Goal: Task Accomplishment & Management: Use online tool/utility

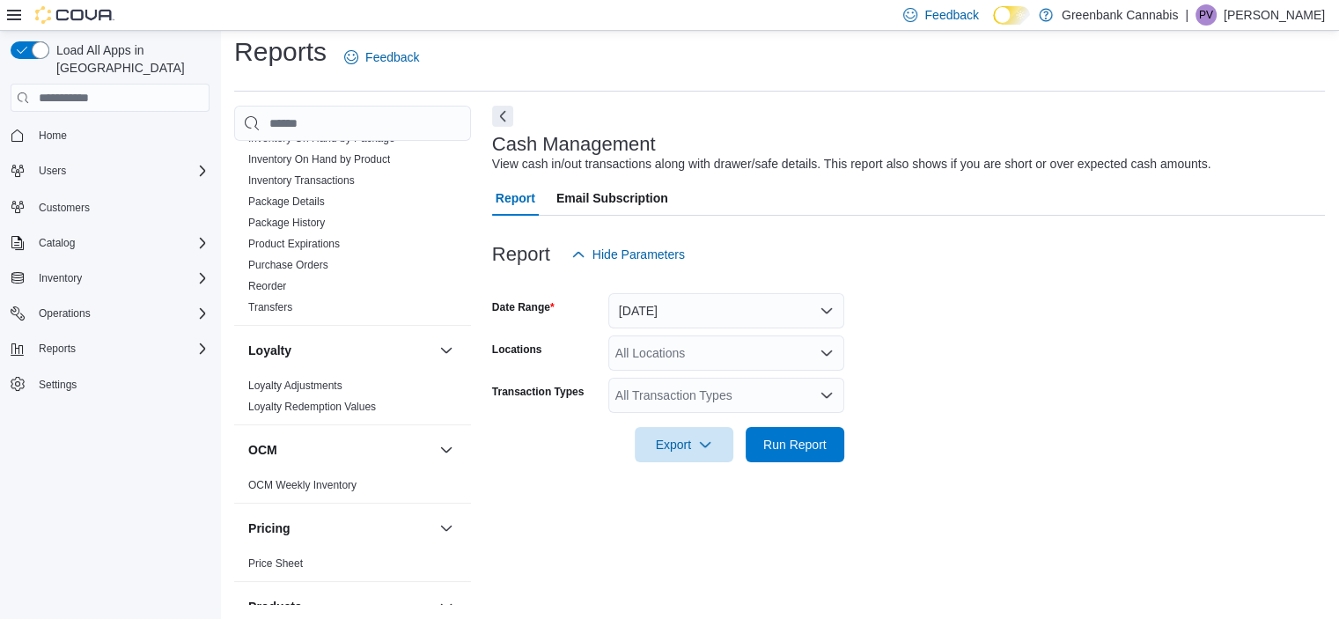
scroll to position [818, 0]
click at [261, 283] on link "Reorder" at bounding box center [267, 289] width 38 height 12
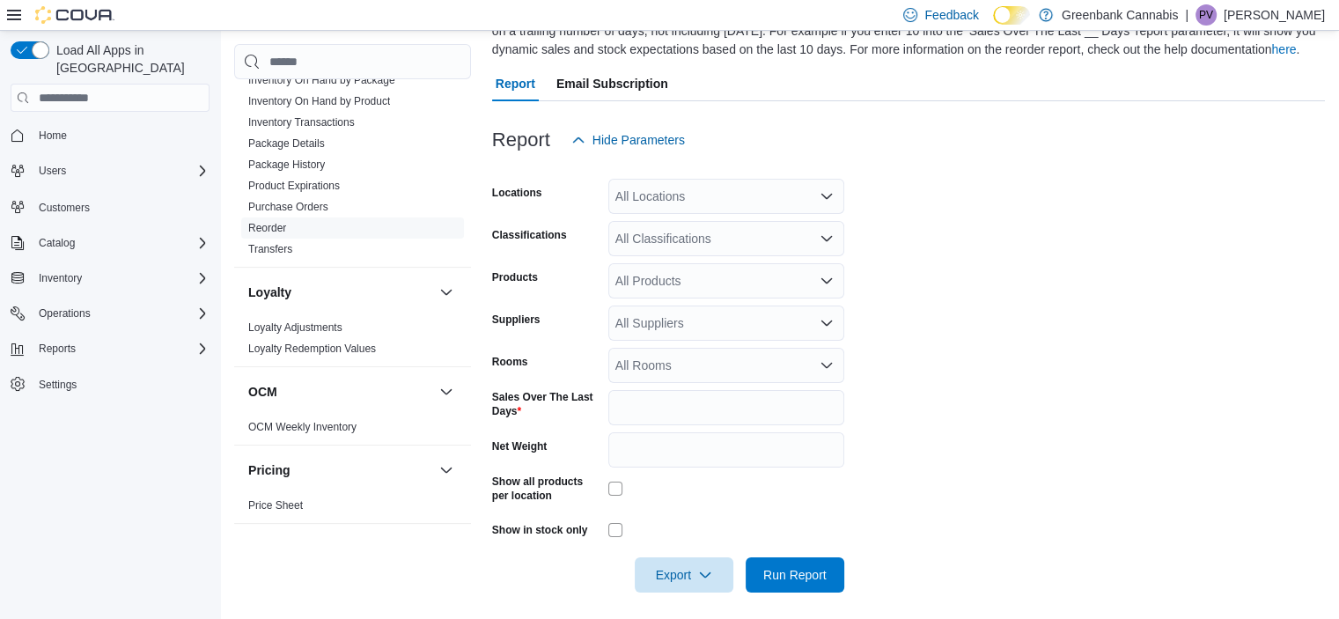
scroll to position [170, 0]
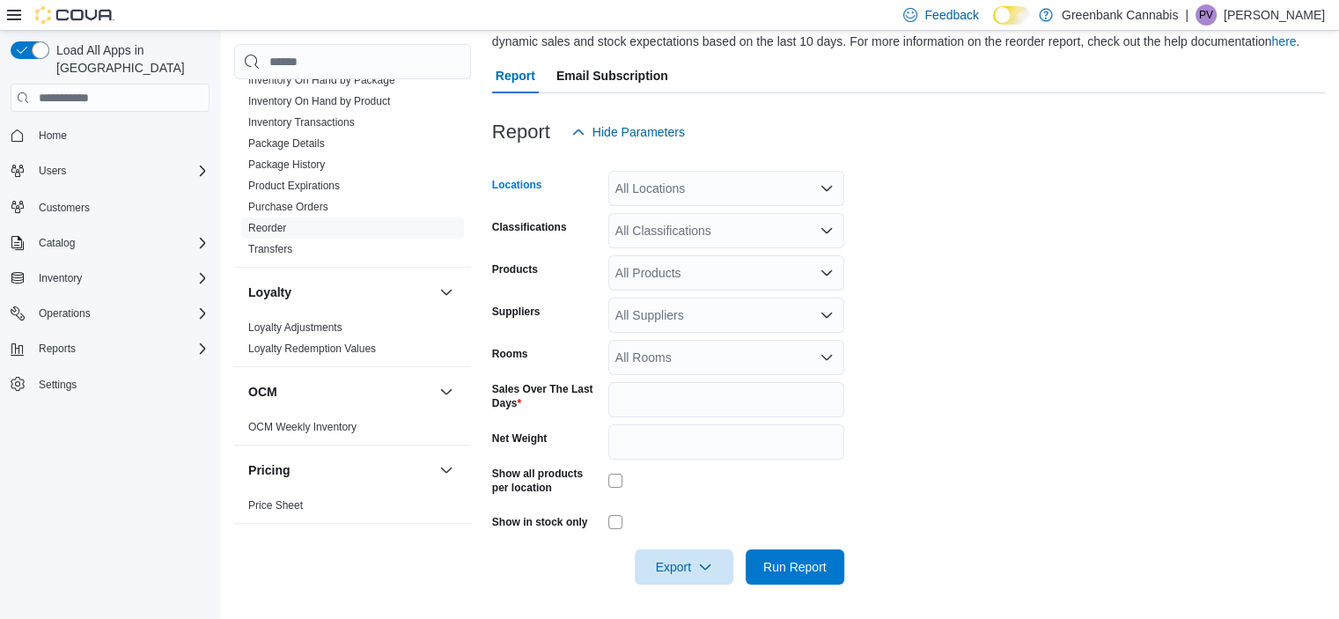
click at [691, 184] on div "All Locations" at bounding box center [726, 188] width 236 height 35
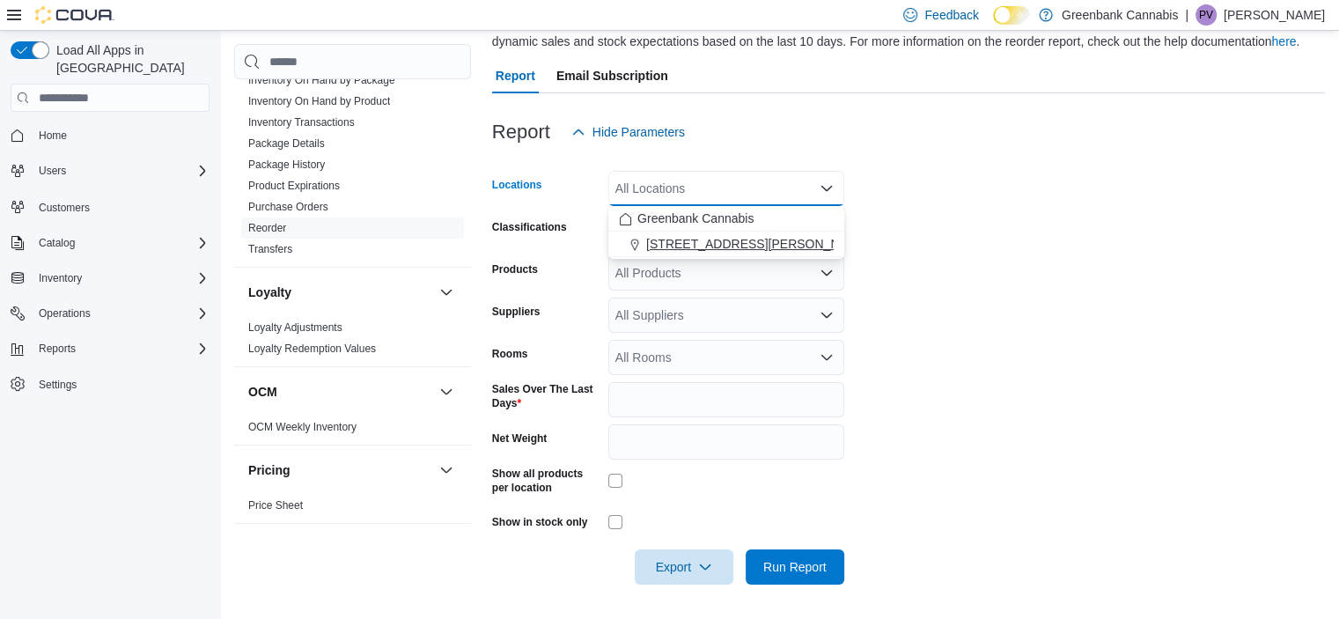
click at [698, 237] on span "[STREET_ADDRESS][PERSON_NAME]" at bounding box center [758, 244] width 224 height 18
click at [709, 207] on button "Greenbank Cannabis" at bounding box center [726, 219] width 236 height 26
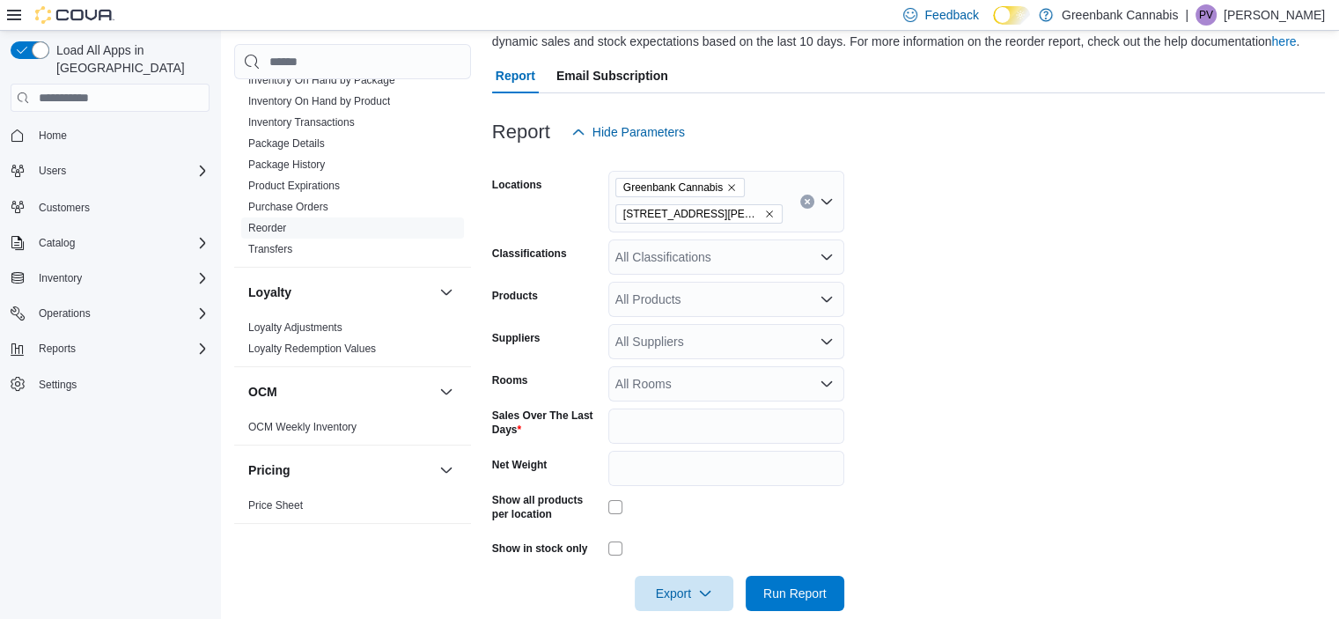
click at [927, 240] on form "Locations [GEOGRAPHIC_DATA] [STREET_ADDRESS][PERSON_NAME] Classifications All C…" at bounding box center [908, 380] width 833 height 461
click at [804, 260] on div "All Classifications" at bounding box center [726, 256] width 236 height 35
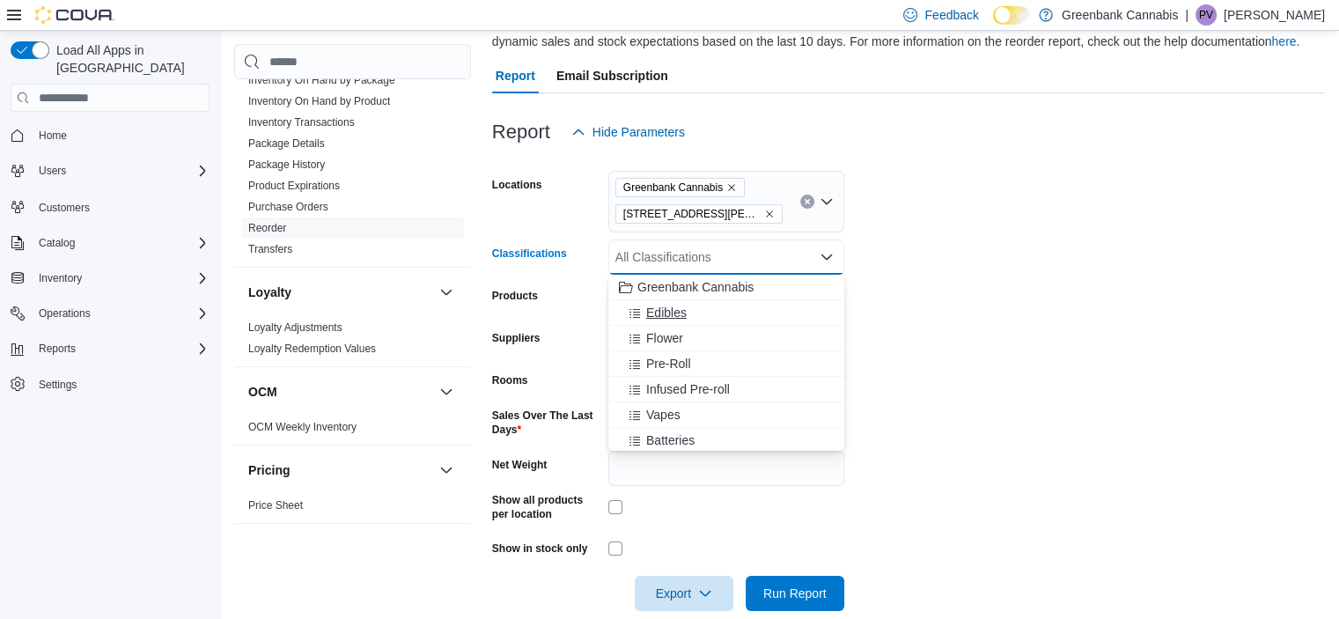
click at [665, 304] on span "Edibles" at bounding box center [666, 313] width 40 height 18
click at [665, 304] on span "Flower" at bounding box center [664, 313] width 37 height 18
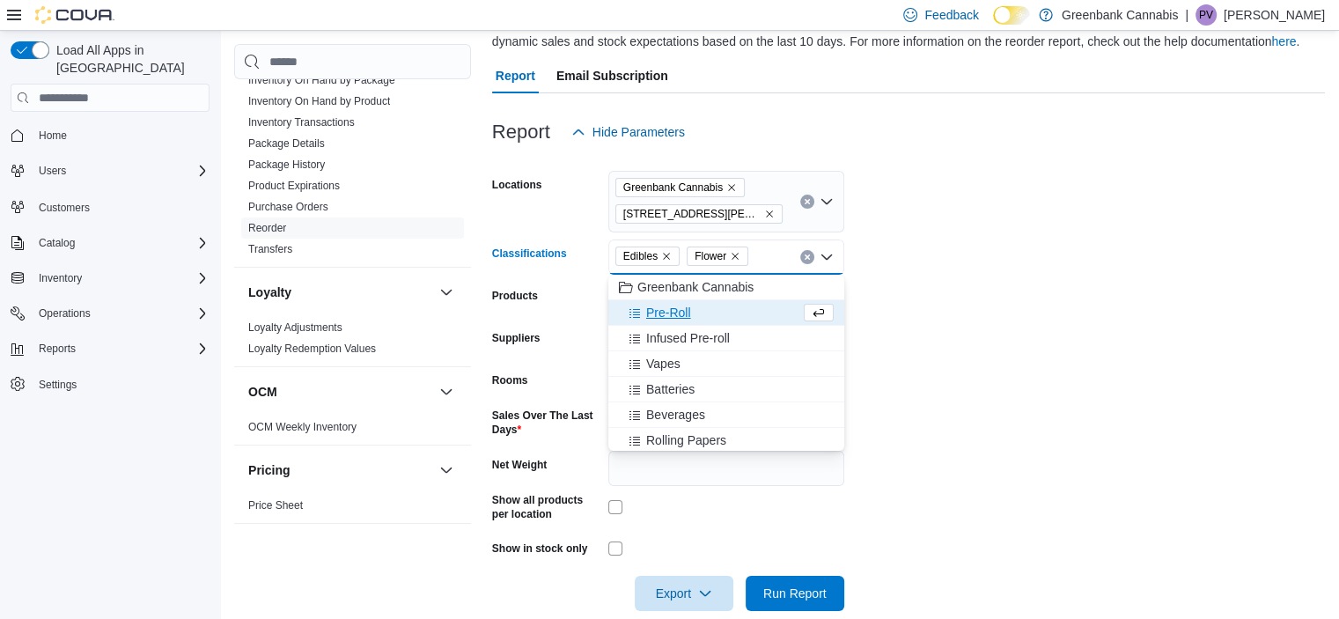
click at [665, 304] on span "Pre-Roll" at bounding box center [668, 313] width 45 height 18
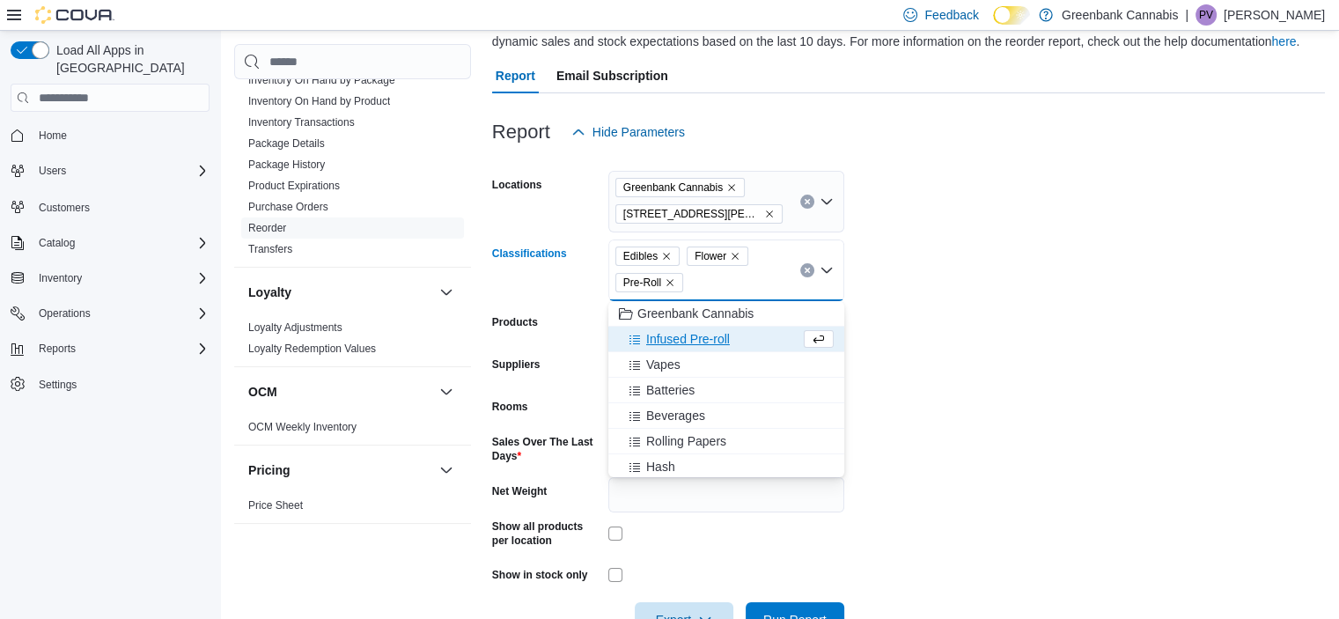
click at [665, 303] on button "Greenbank Cannabis" at bounding box center [726, 314] width 236 height 26
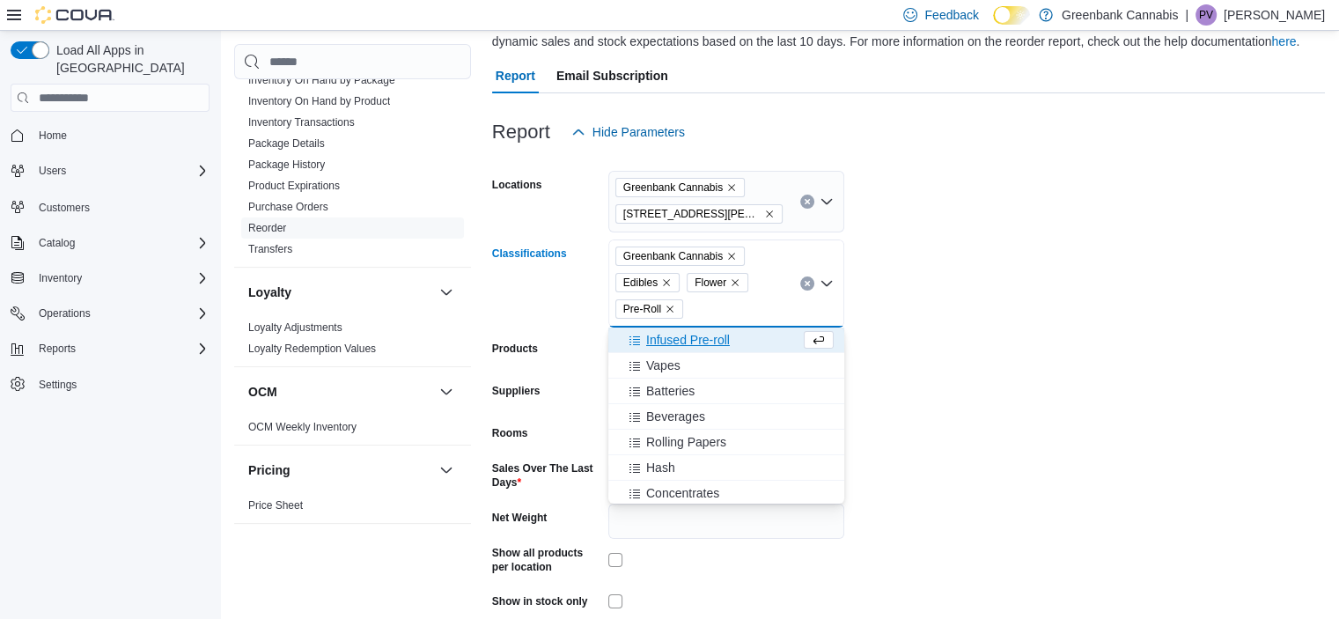
click at [734, 253] on icon "Remove Greenbank Cannabis from selection in this group" at bounding box center [731, 256] width 11 height 11
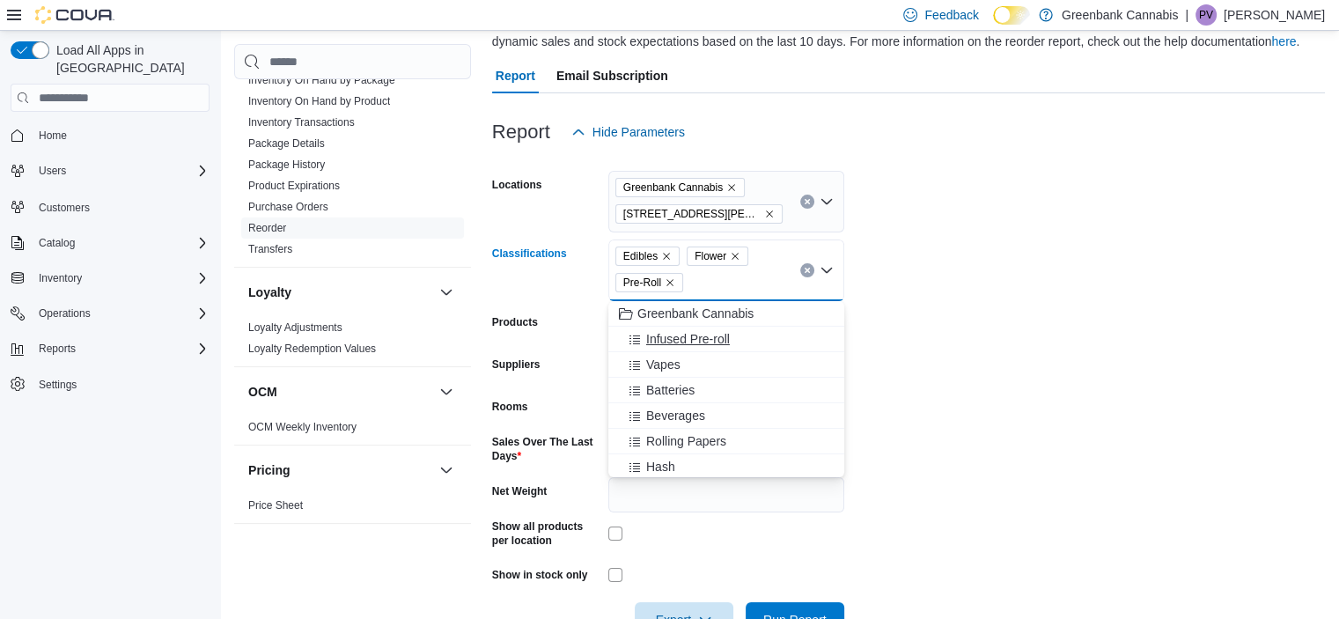
click at [679, 330] on span "Infused Pre-roll" at bounding box center [688, 339] width 84 height 18
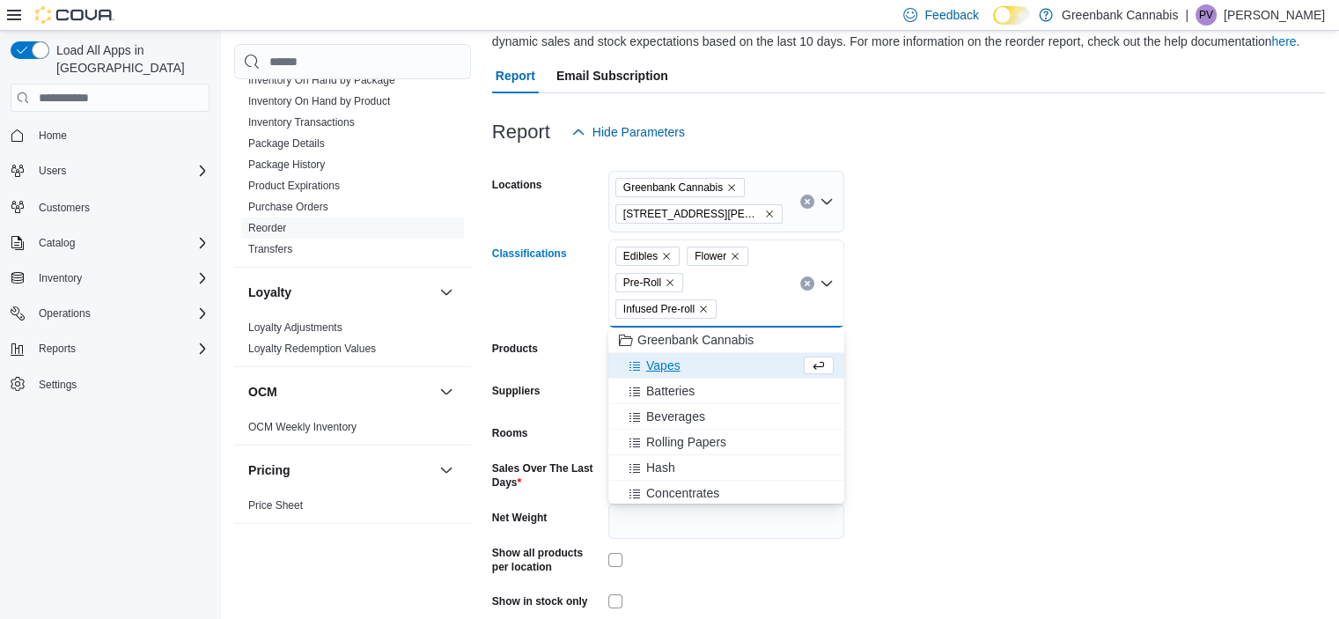
click at [662, 361] on span "Vapes" at bounding box center [663, 365] width 34 height 18
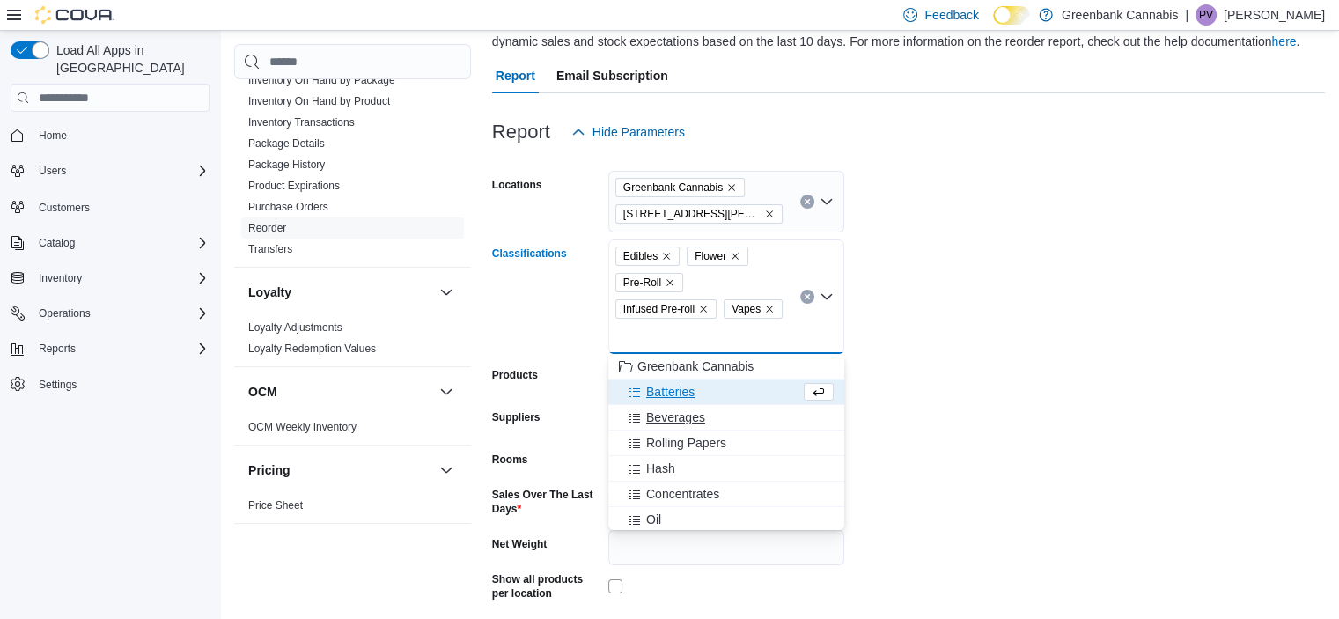
click at [660, 416] on span "Beverages" at bounding box center [675, 417] width 59 height 18
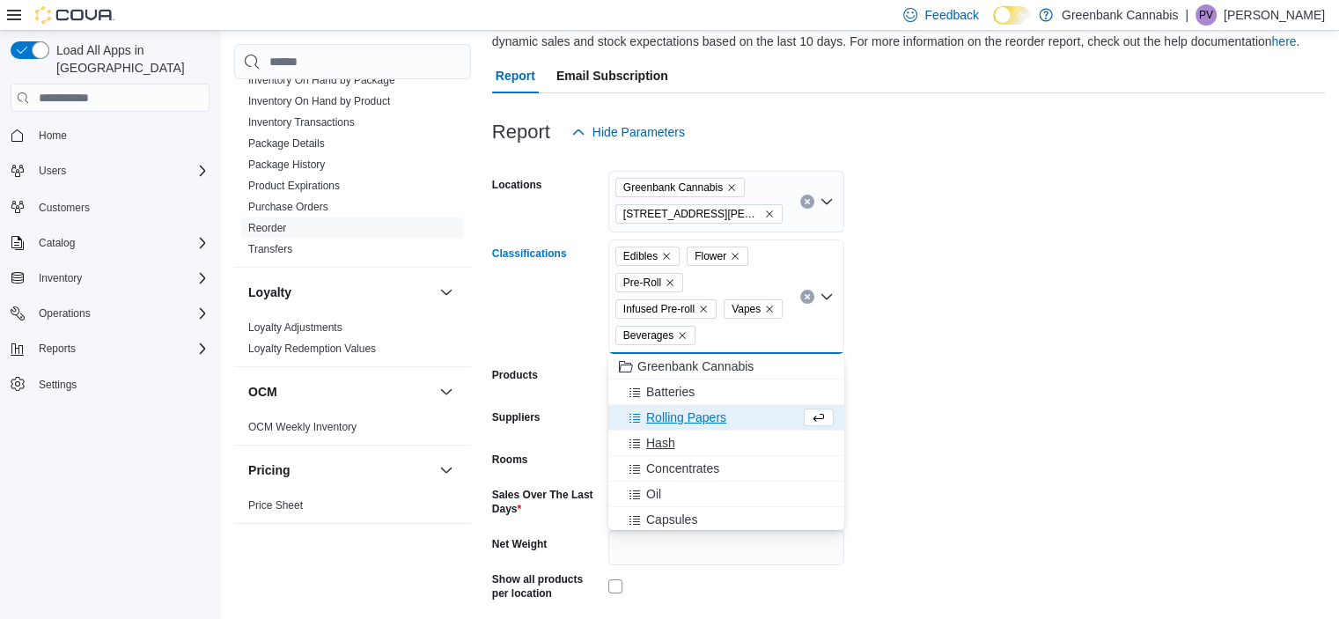
click at [665, 446] on span "Hash" at bounding box center [660, 443] width 29 height 18
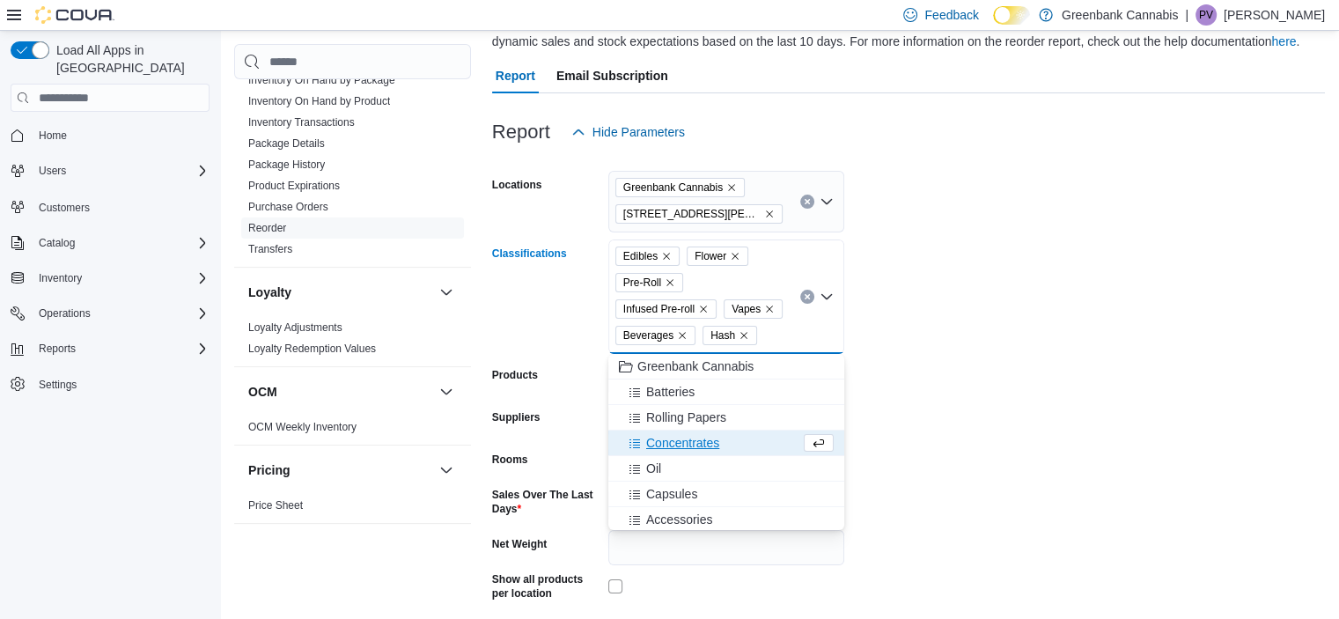
click at [666, 447] on span "Concentrates" at bounding box center [682, 443] width 73 height 18
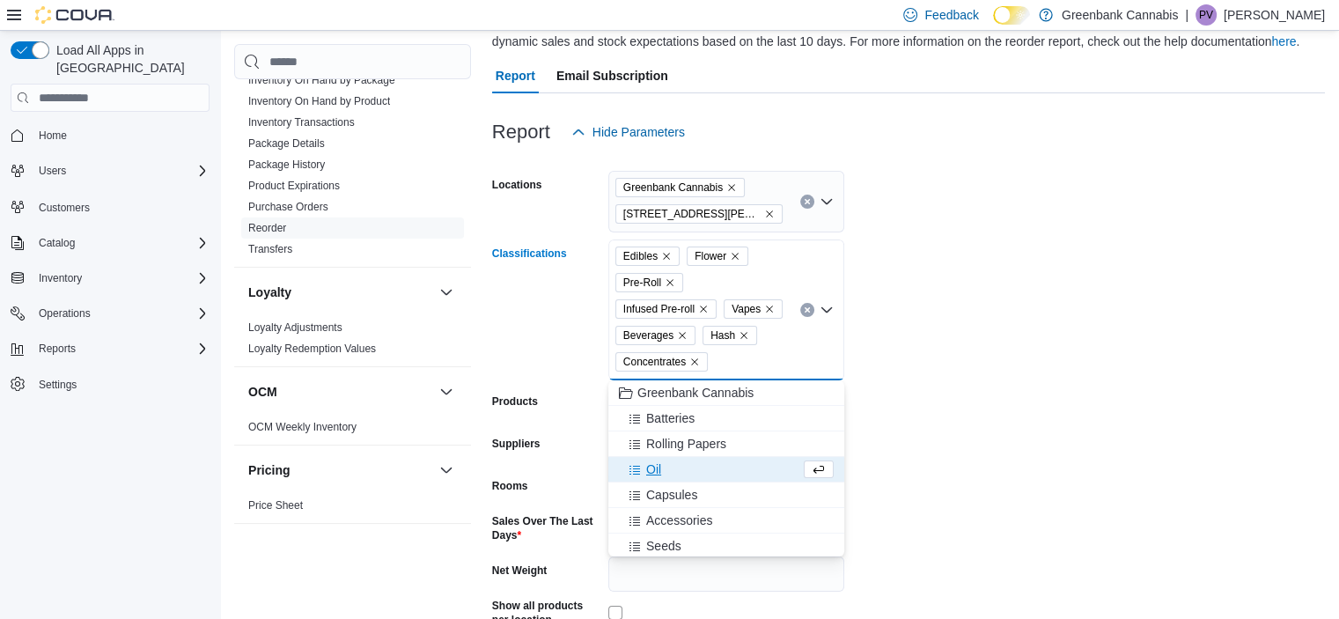
click at [657, 467] on span "Oil" at bounding box center [653, 469] width 15 height 18
click at [947, 425] on form "Locations Greenbank Cannabis [STREET_ADDRESS][PERSON_NAME] Classifications Edib…" at bounding box center [908, 433] width 833 height 567
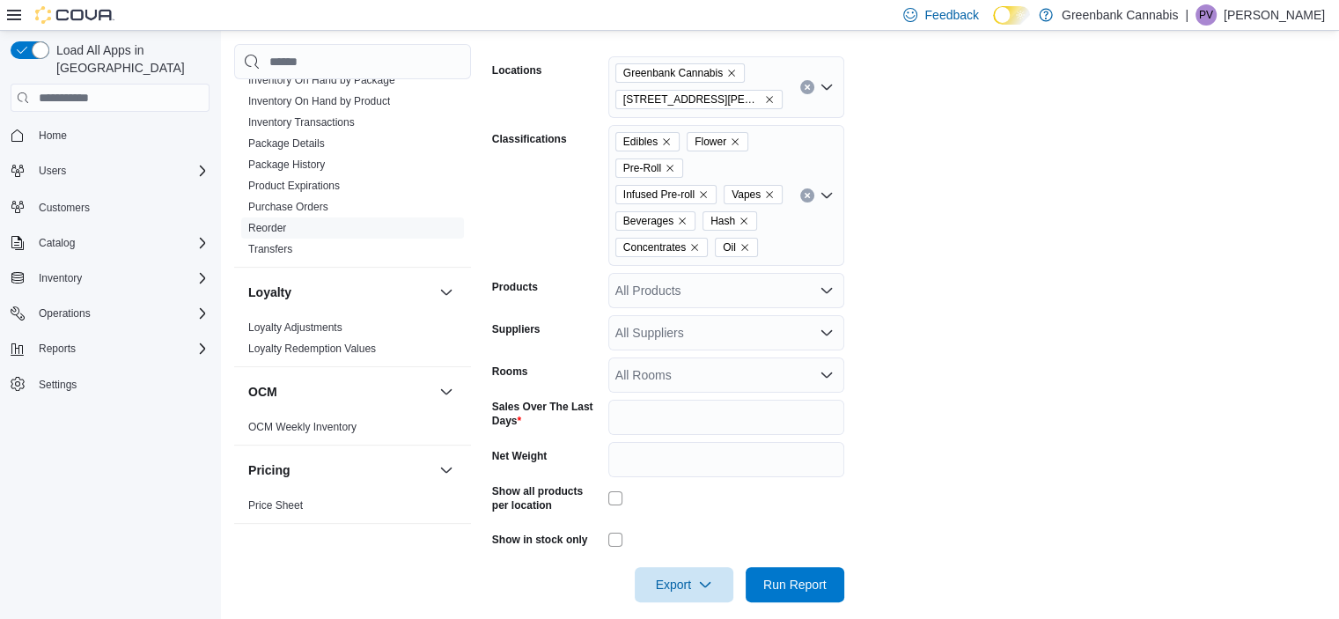
scroll to position [303, 0]
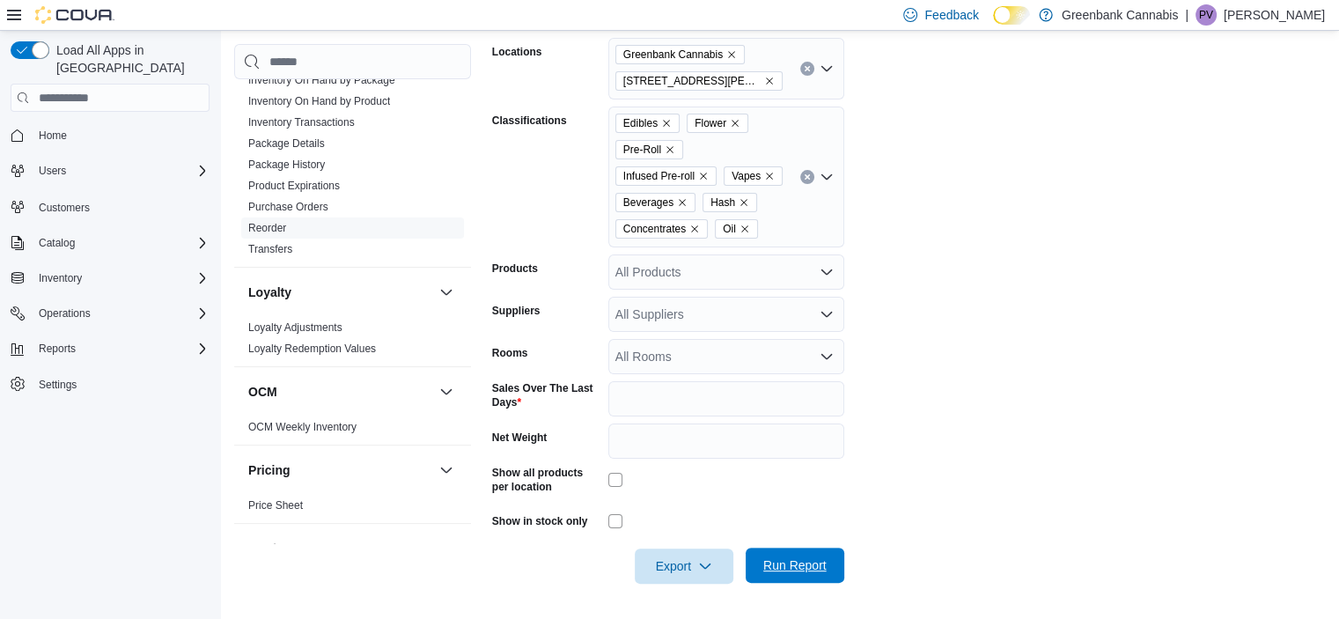
click at [789, 558] on span "Run Report" at bounding box center [794, 565] width 63 height 18
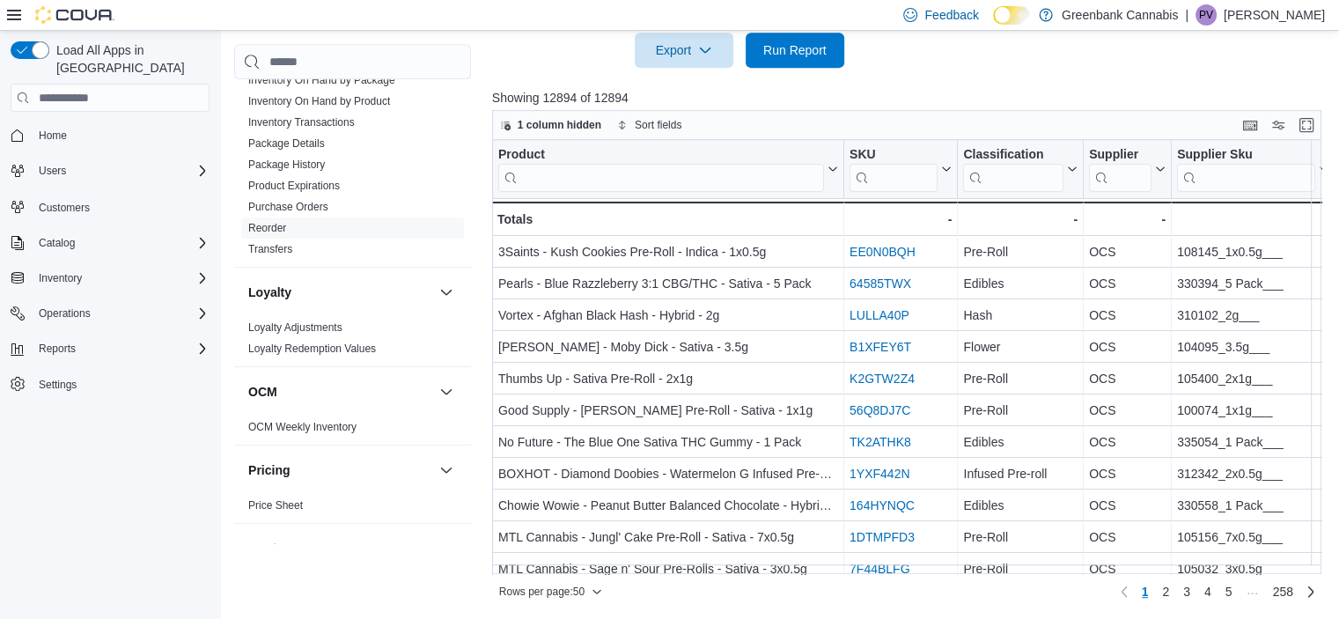
scroll to position [813, 0]
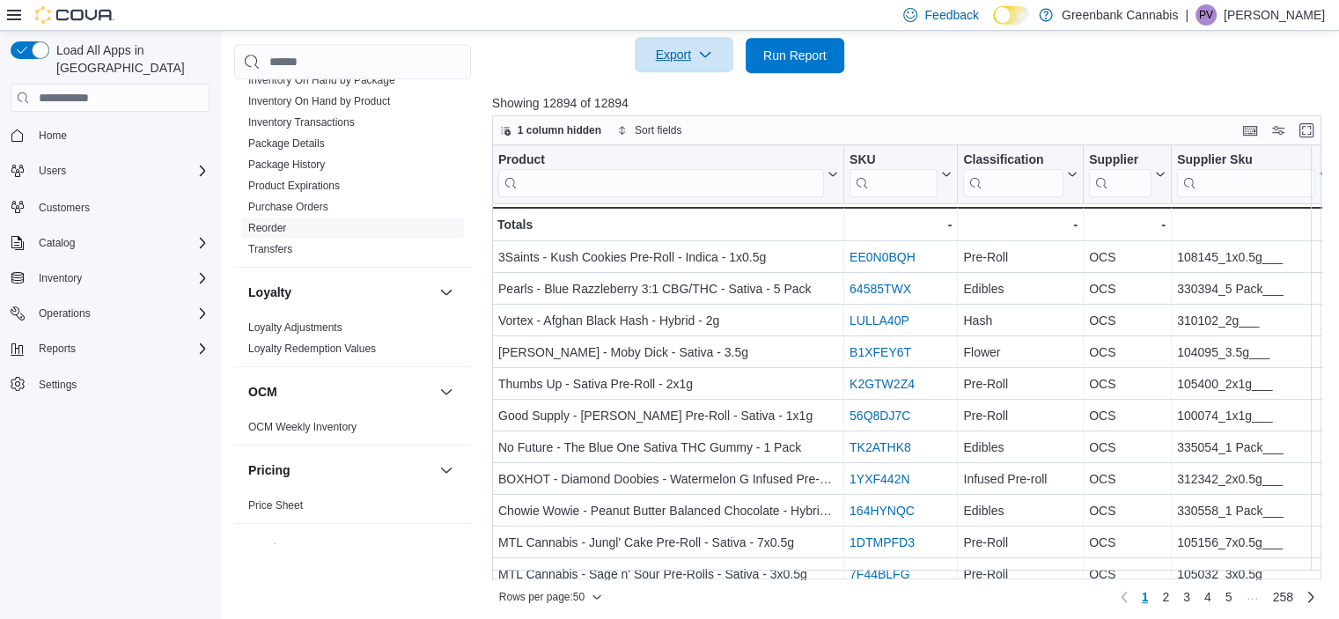
click at [678, 51] on span "Export" at bounding box center [683, 54] width 77 height 35
click at [697, 84] on span "Export to Excel" at bounding box center [686, 91] width 79 height 14
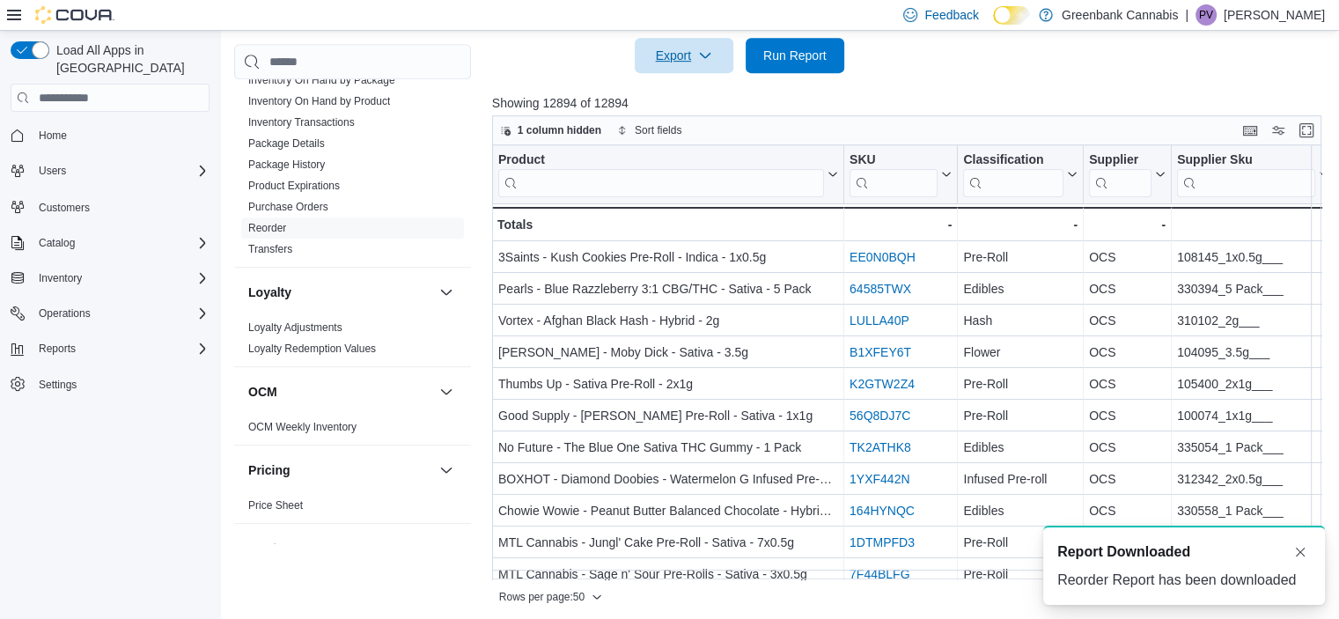
scroll to position [0, 0]
